Goal: Task Accomplishment & Management: Manage account settings

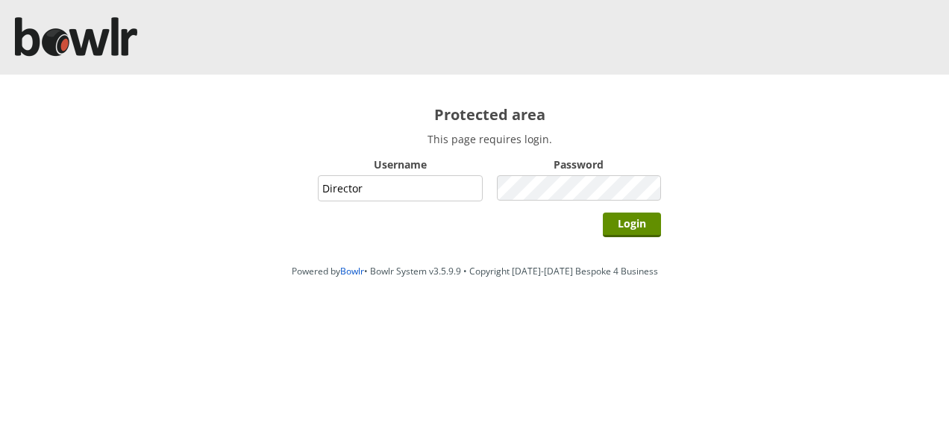
type input "Director"
click at [603, 213] on input "Login" at bounding box center [632, 225] width 58 height 25
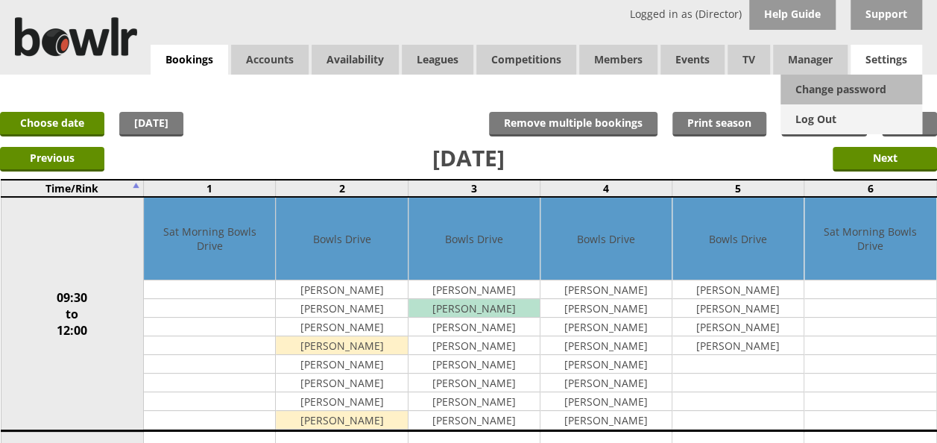
click at [810, 118] on link "Log Out" at bounding box center [852, 119] width 142 height 30
